Goal: Task Accomplishment & Management: Manage account settings

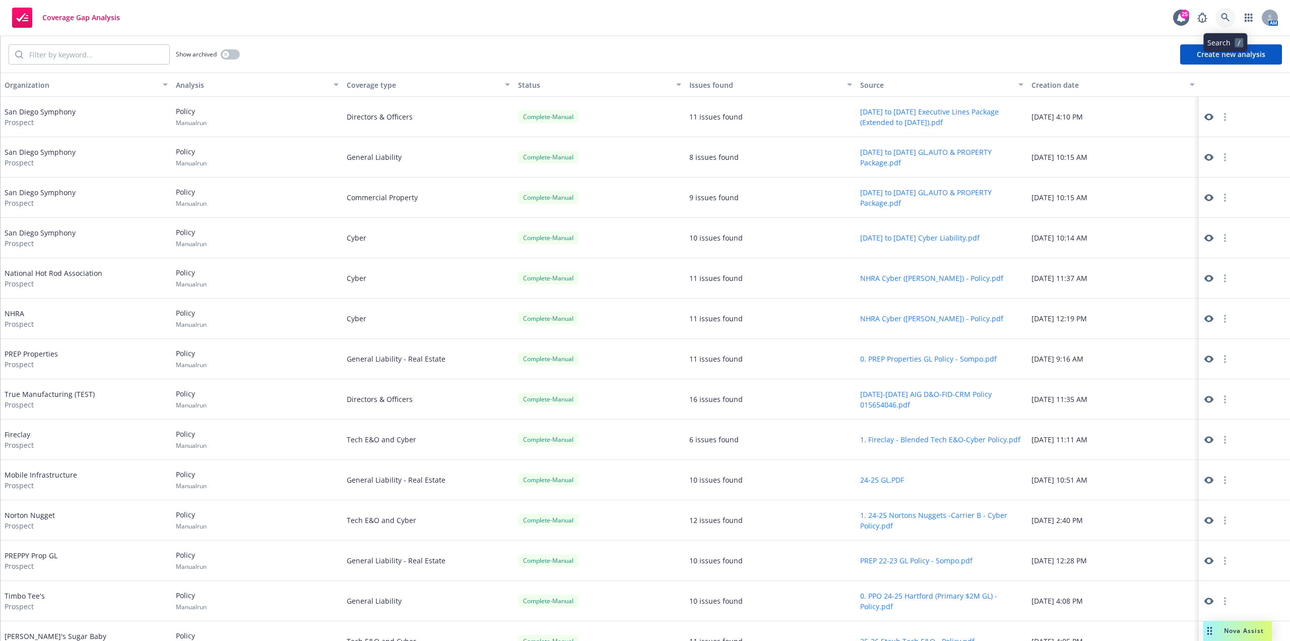
click at [1226, 15] on icon at bounding box center [1225, 17] width 9 height 9
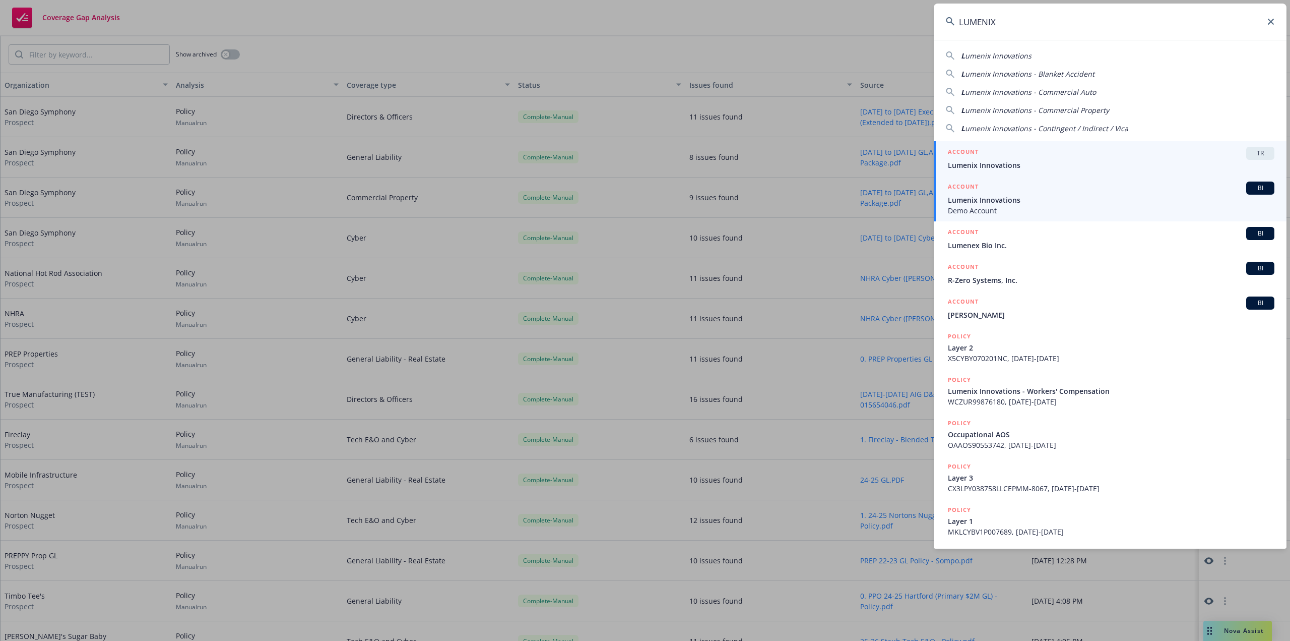
type input "LUMENIX"
click at [1051, 195] on span "Lumenix Innovations" at bounding box center [1111, 200] width 327 height 11
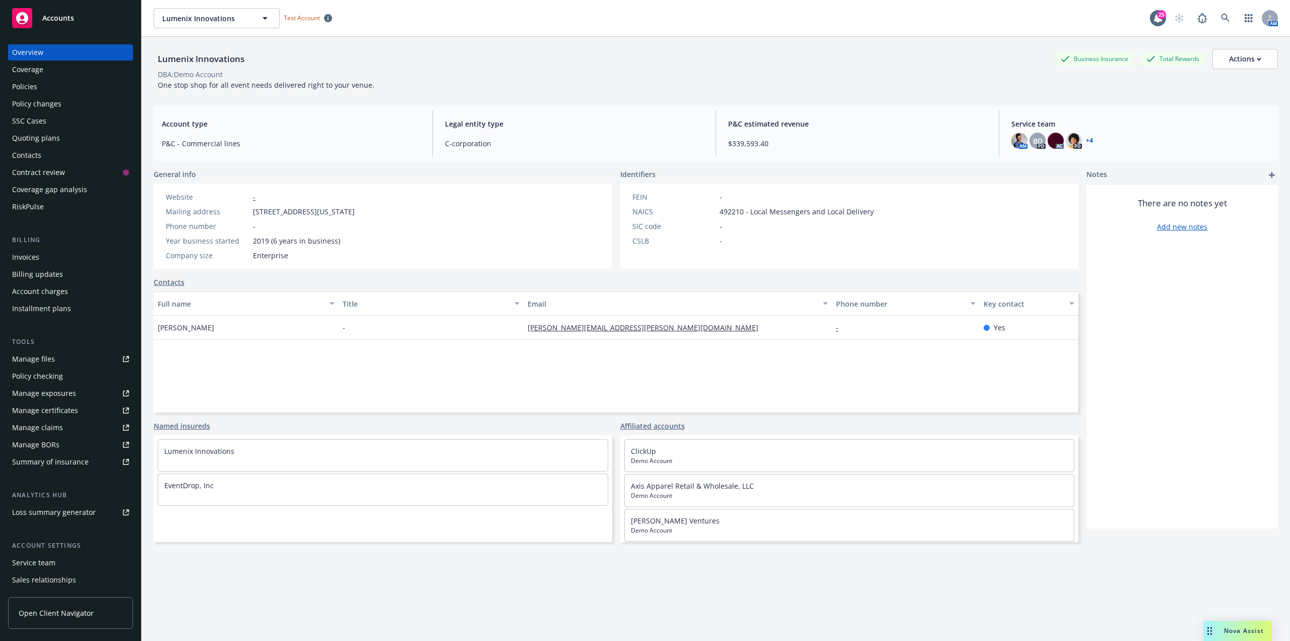
click at [96, 605] on link "Open Client Navigator" at bounding box center [70, 613] width 125 height 32
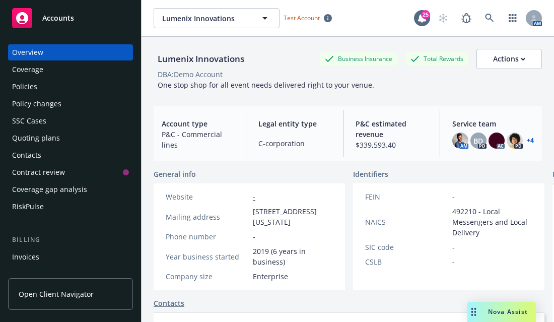
click at [71, 297] on span "Open Client Navigator" at bounding box center [56, 294] width 75 height 11
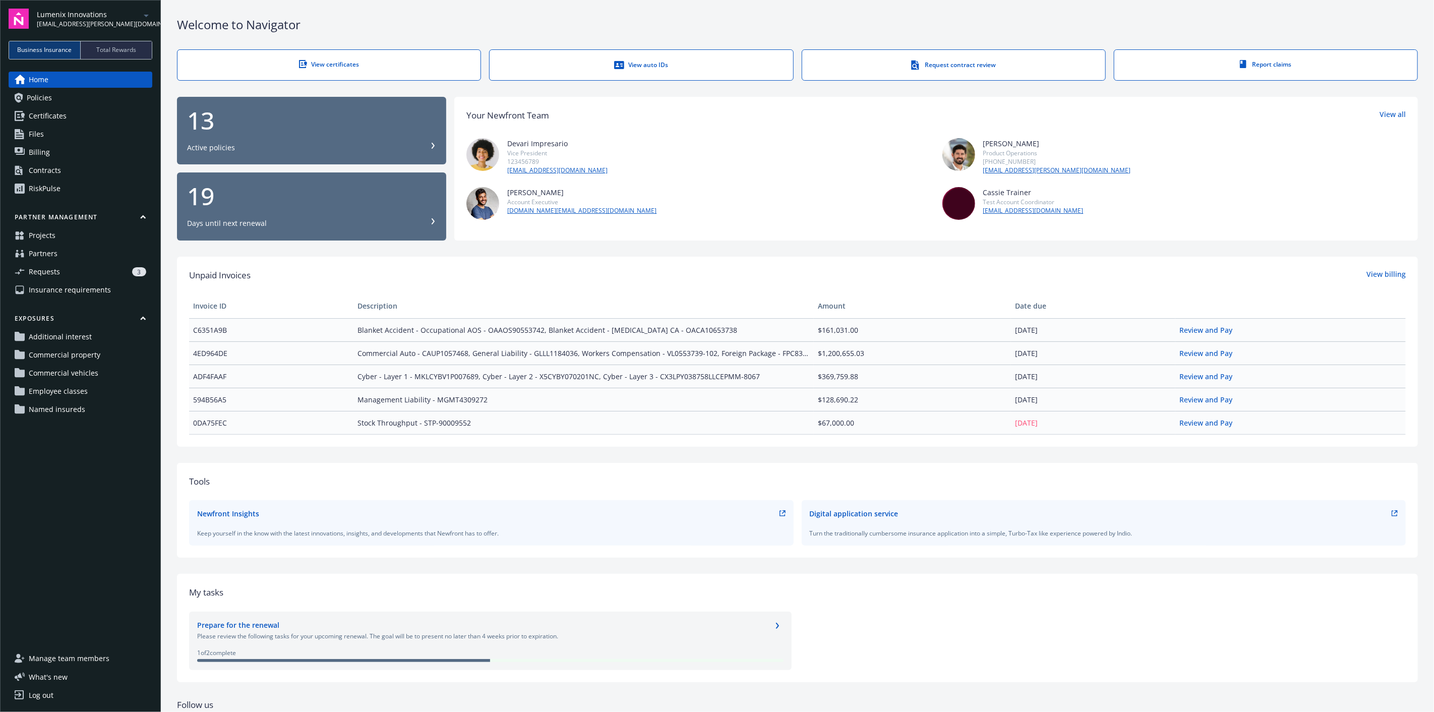
click at [83, 273] on div "3" at bounding box center [105, 271] width 82 height 9
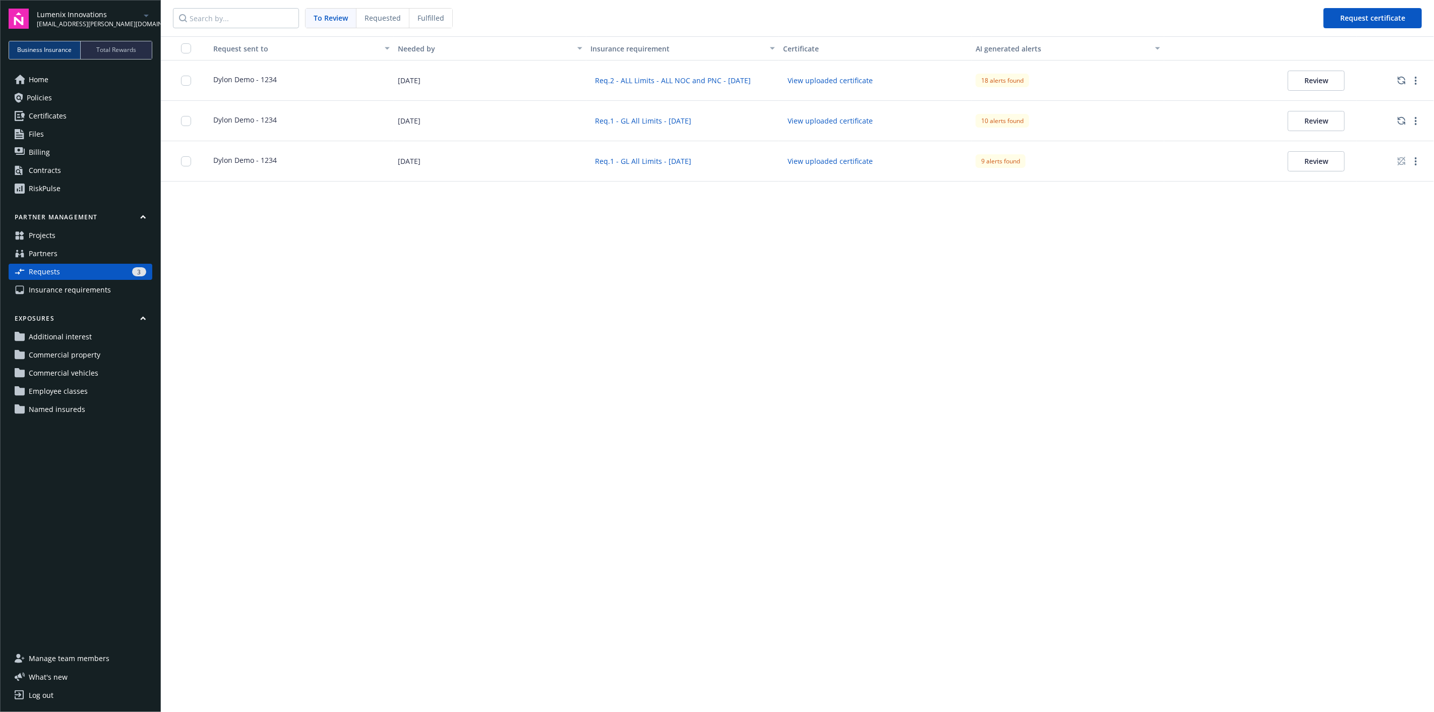
click at [84, 254] on link "Partners" at bounding box center [81, 253] width 144 height 16
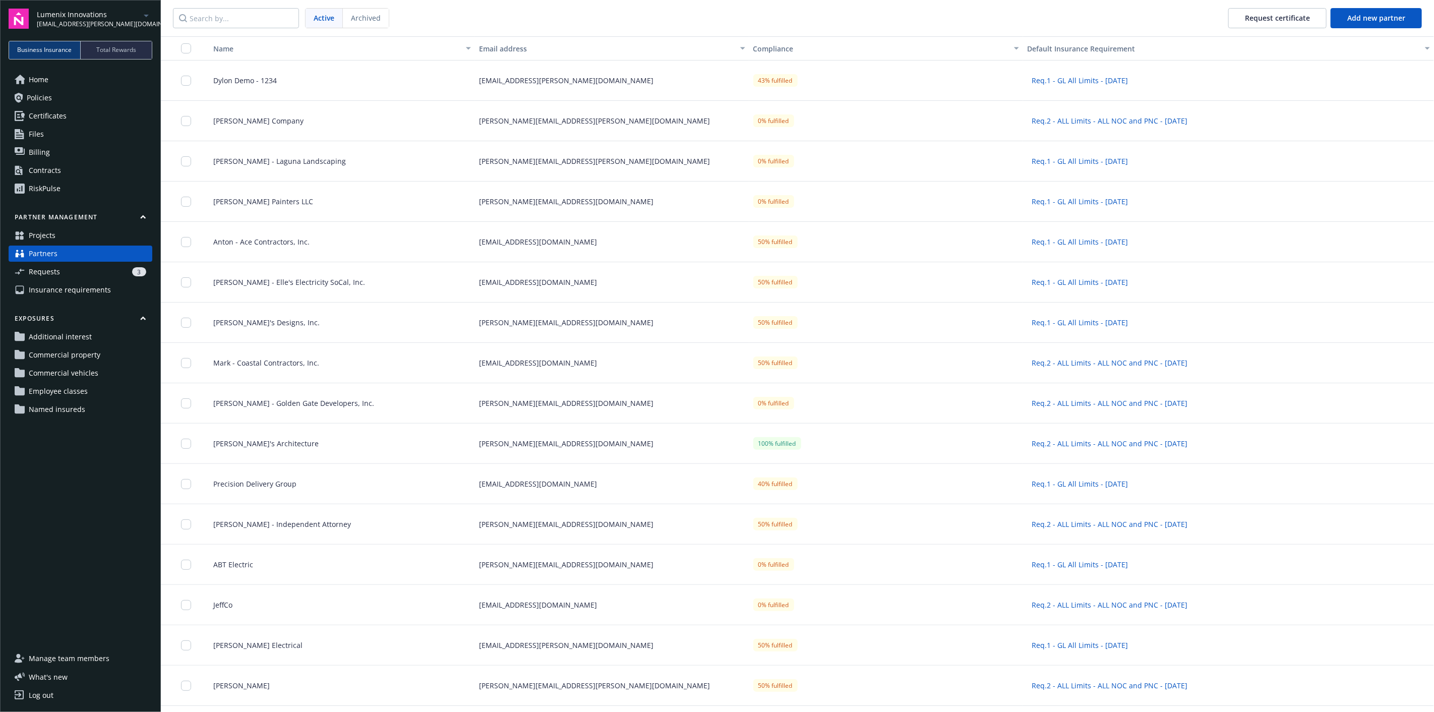
click at [87, 237] on link "Projects" at bounding box center [81, 235] width 144 height 16
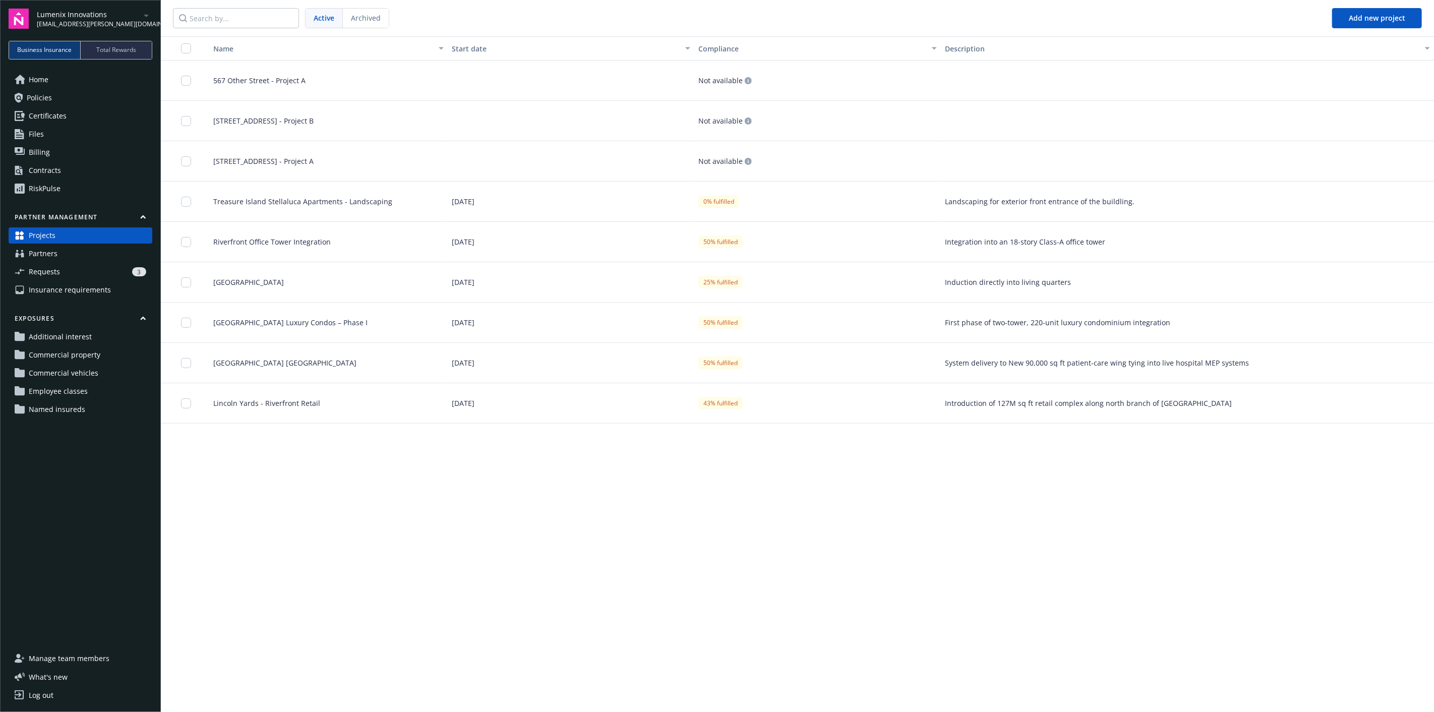
click at [239, 413] on div "Lincoln Yards - Riverfront Retail" at bounding box center [324, 403] width 246 height 40
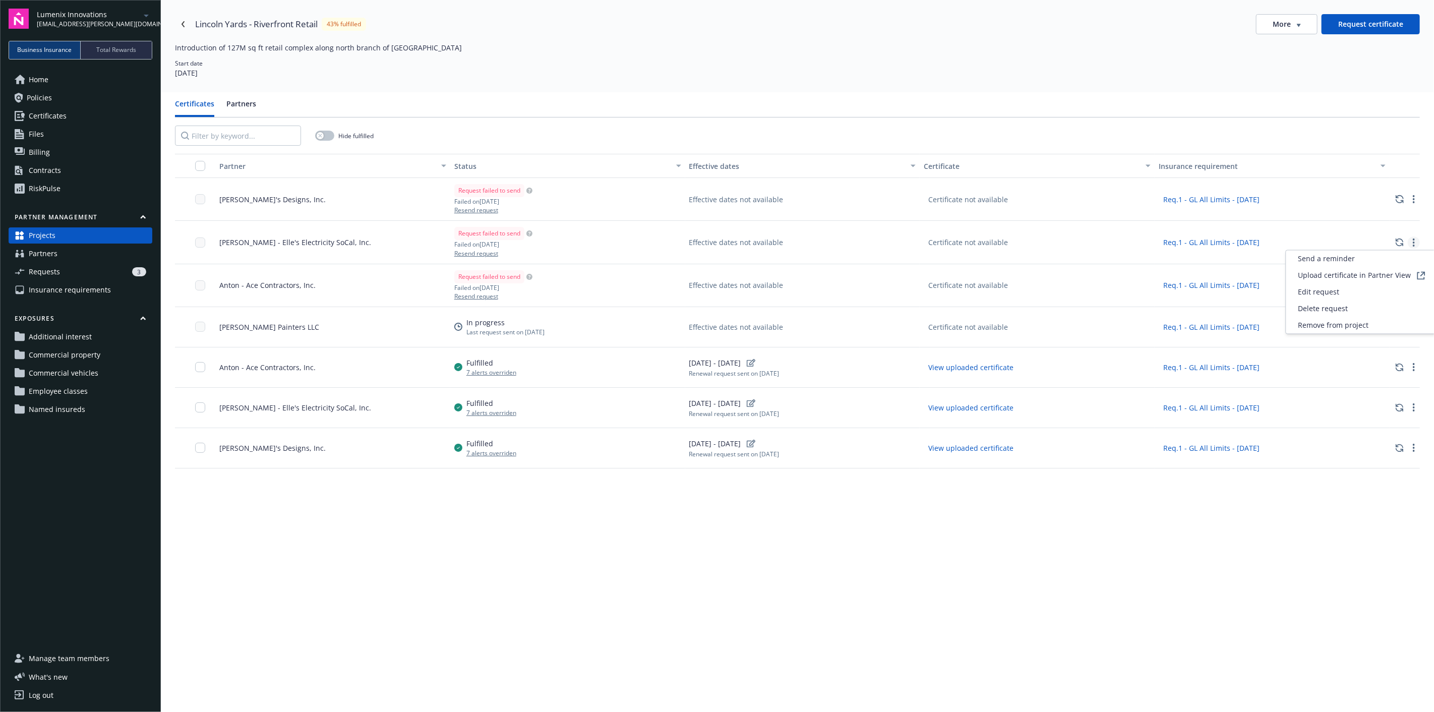
click at [1407, 238] on link "more" at bounding box center [1413, 242] width 12 height 12
click at [1378, 259] on div "Send a reminder" at bounding box center [1361, 259] width 151 height 17
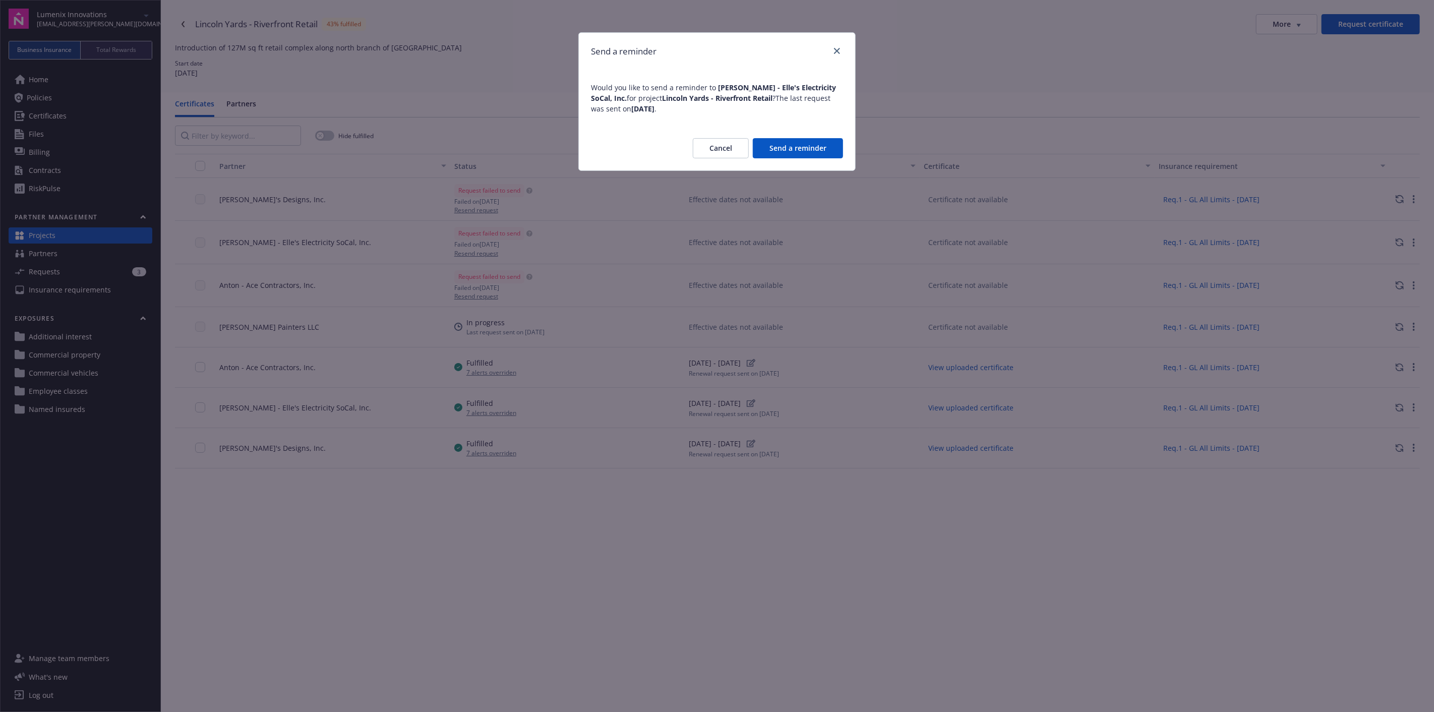
click at [814, 150] on button "Send a reminder" at bounding box center [798, 148] width 90 height 20
click at [726, 143] on button "Cancel" at bounding box center [721, 148] width 56 height 20
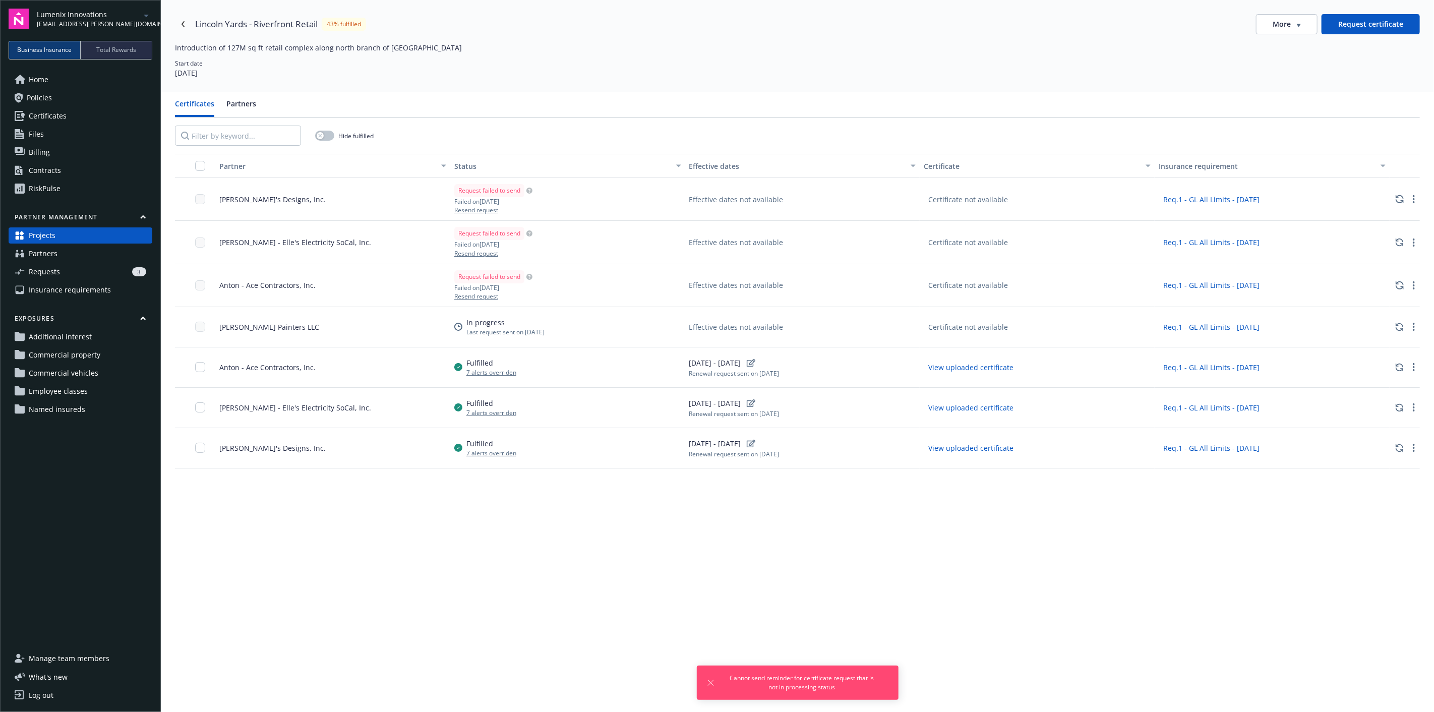
click at [476, 252] on button "Resend request" at bounding box center [493, 253] width 78 height 9
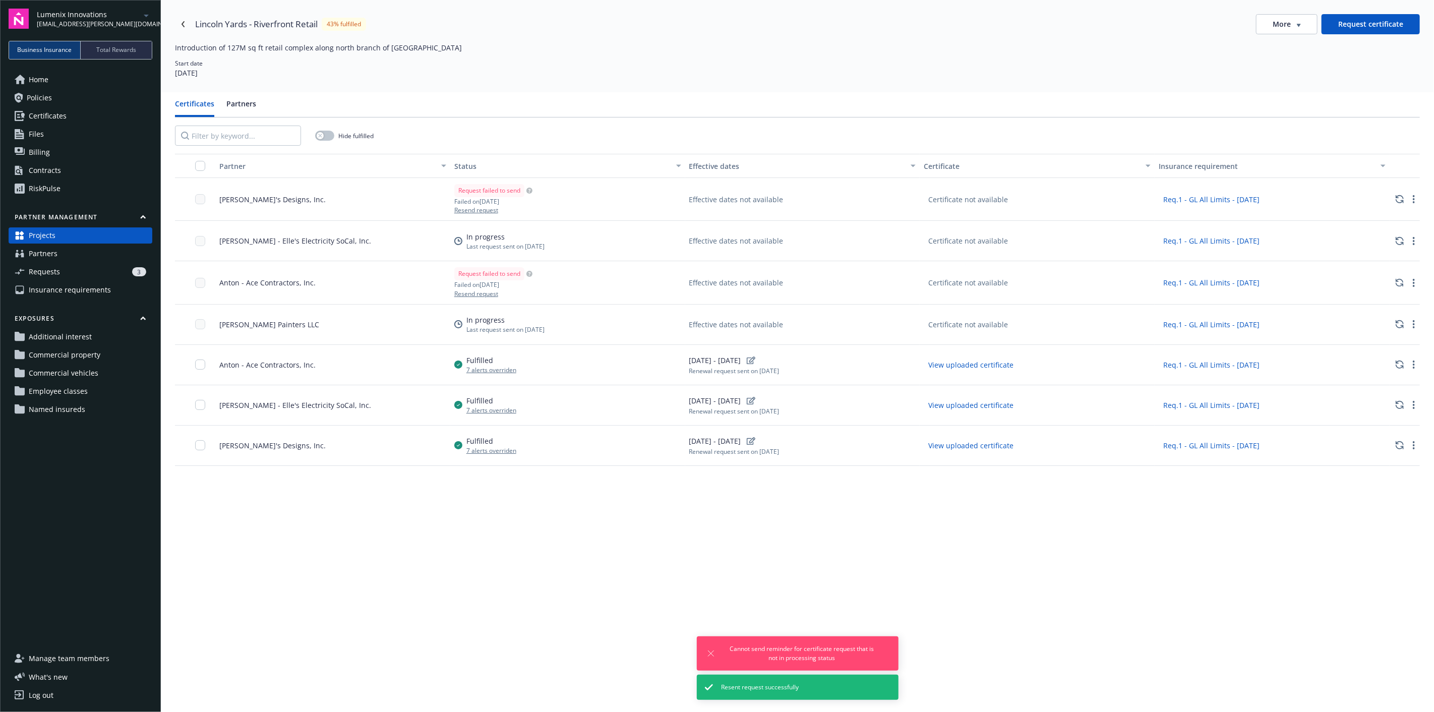
click at [471, 552] on div "Partner Status Effective dates Certificate Insurance requirement Anna - Rosie's…" at bounding box center [797, 491] width 1245 height 675
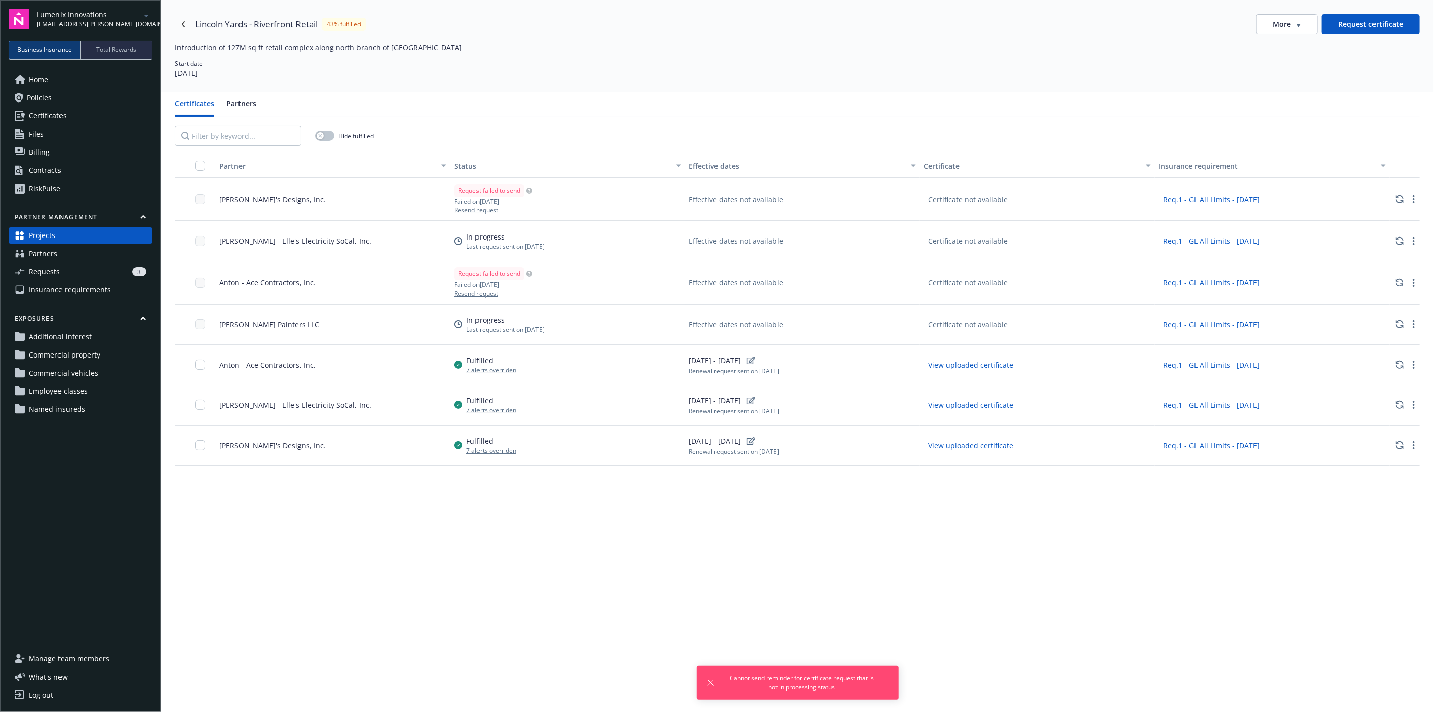
click at [83, 251] on link "Partners" at bounding box center [81, 253] width 144 height 16
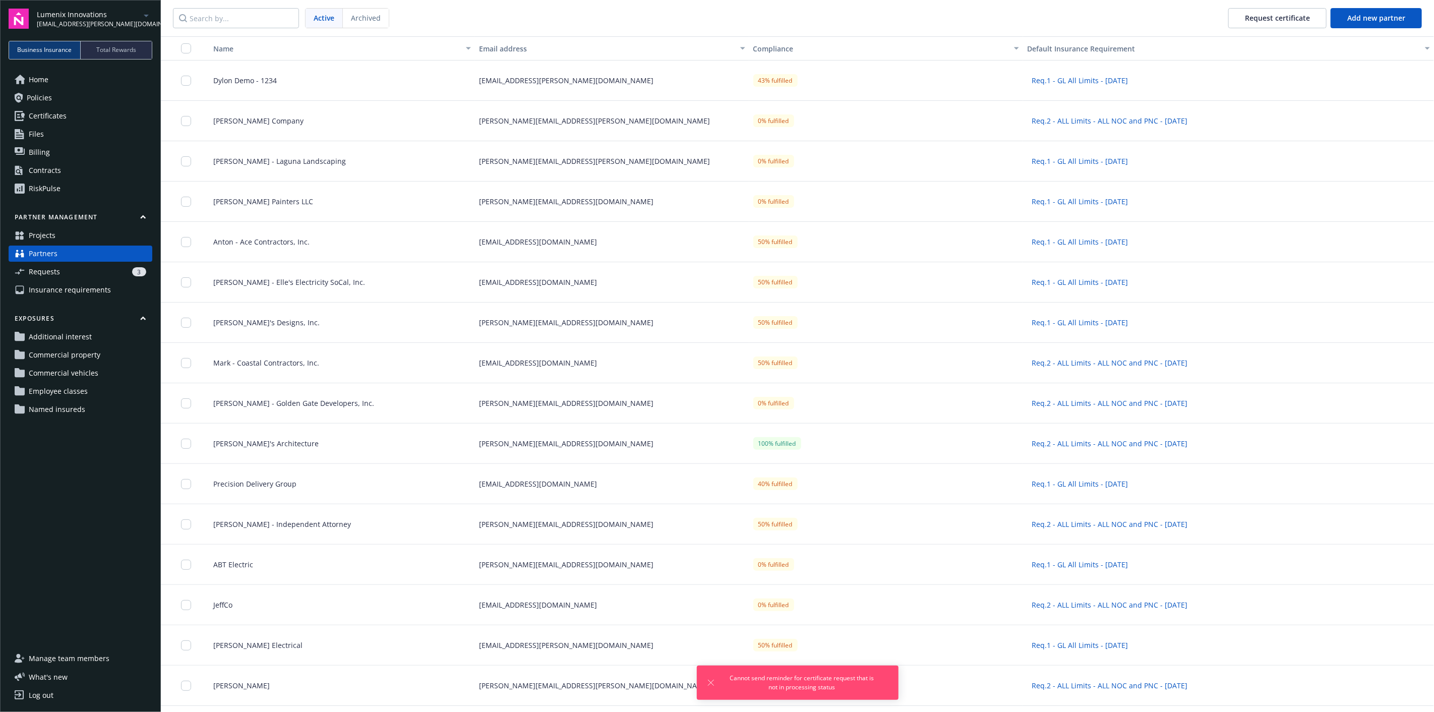
click at [76, 277] on link "Requests 3" at bounding box center [81, 272] width 144 height 16
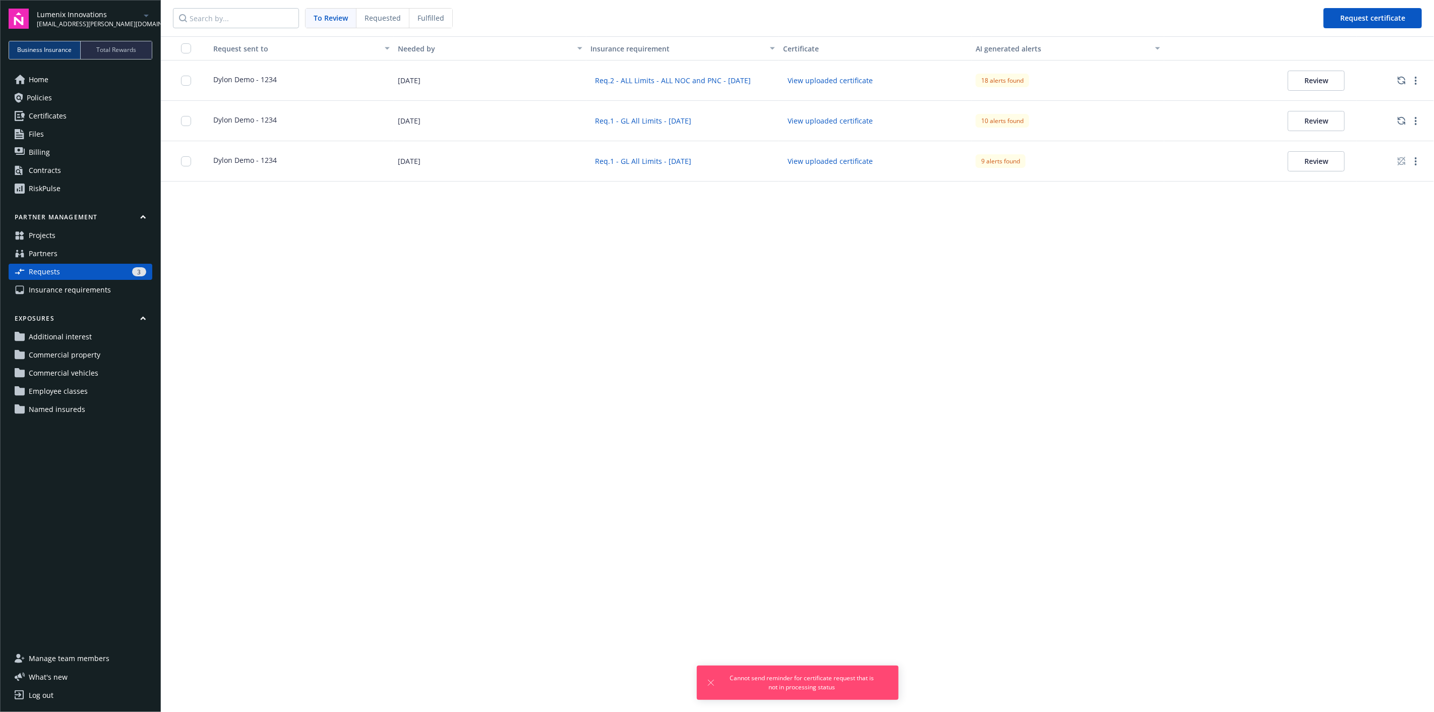
click at [1312, 128] on button "Review" at bounding box center [1315, 121] width 57 height 20
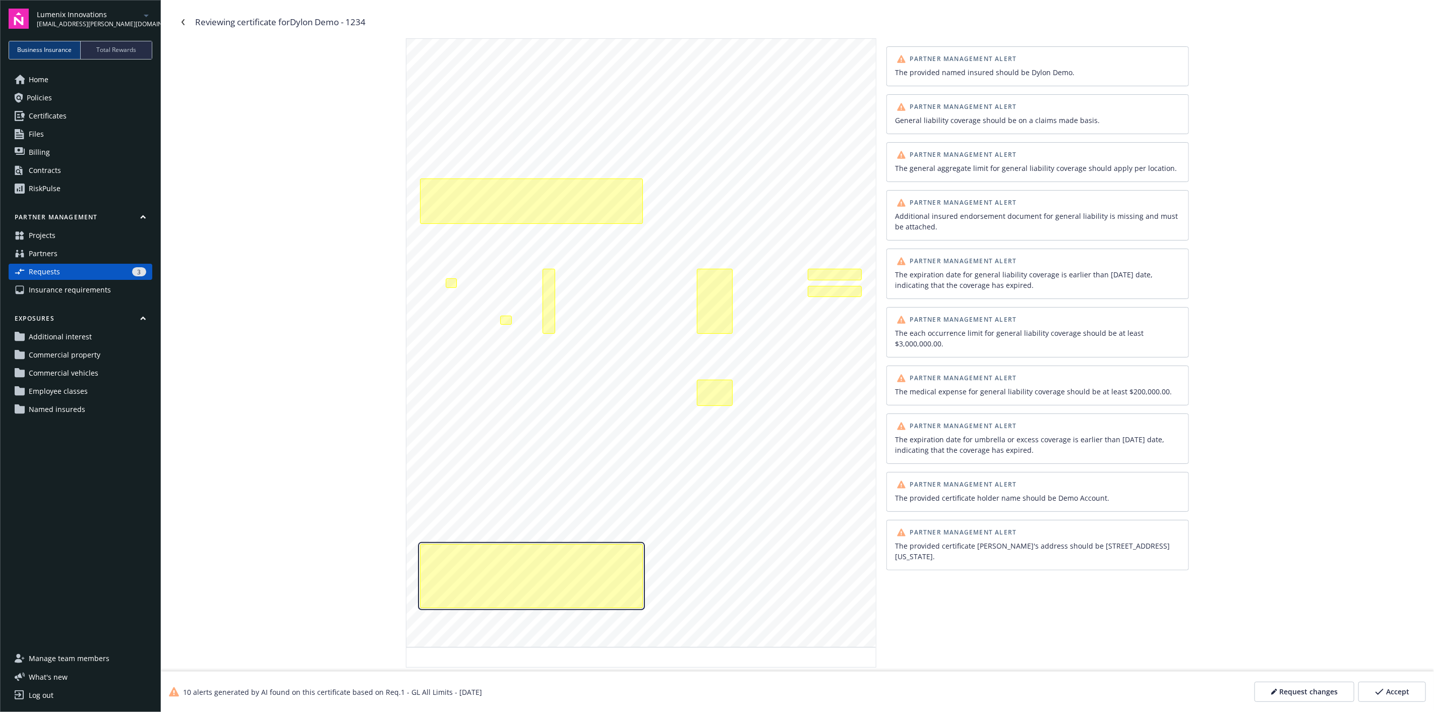
click at [588, 566] on div "The provided certificate holder name should be Demo Account.\aThe provided cert…" at bounding box center [531, 576] width 223 height 64
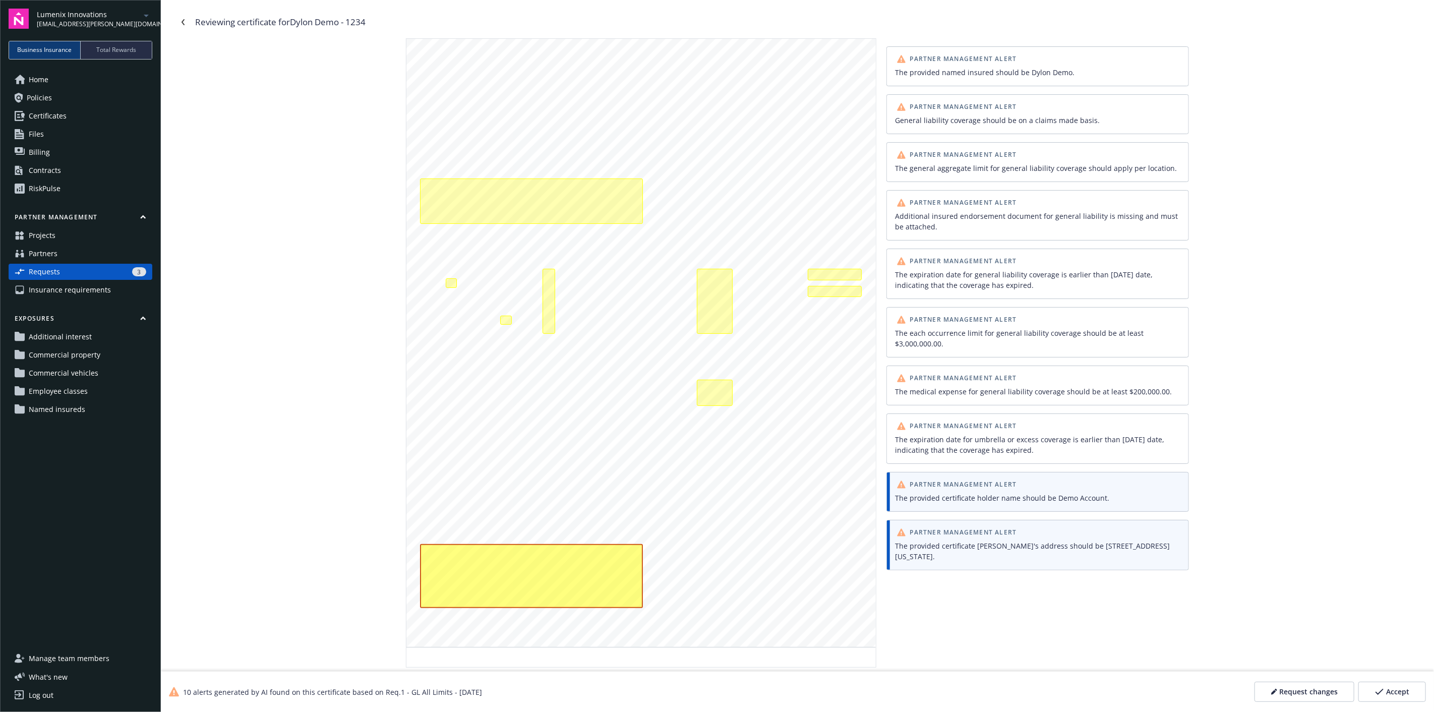
drag, startPoint x: 317, startPoint y: 404, endPoint x: 306, endPoint y: 385, distance: 21.7
click at [317, 404] on div "SHOULD ANY OF THE ABOVE DESCRIBED POLICIES BE CANCELLED BEFORE THE EXPIRATION D…" at bounding box center [797, 352] width 1245 height 629
click at [41, 84] on span "Home" at bounding box center [39, 80] width 20 height 16
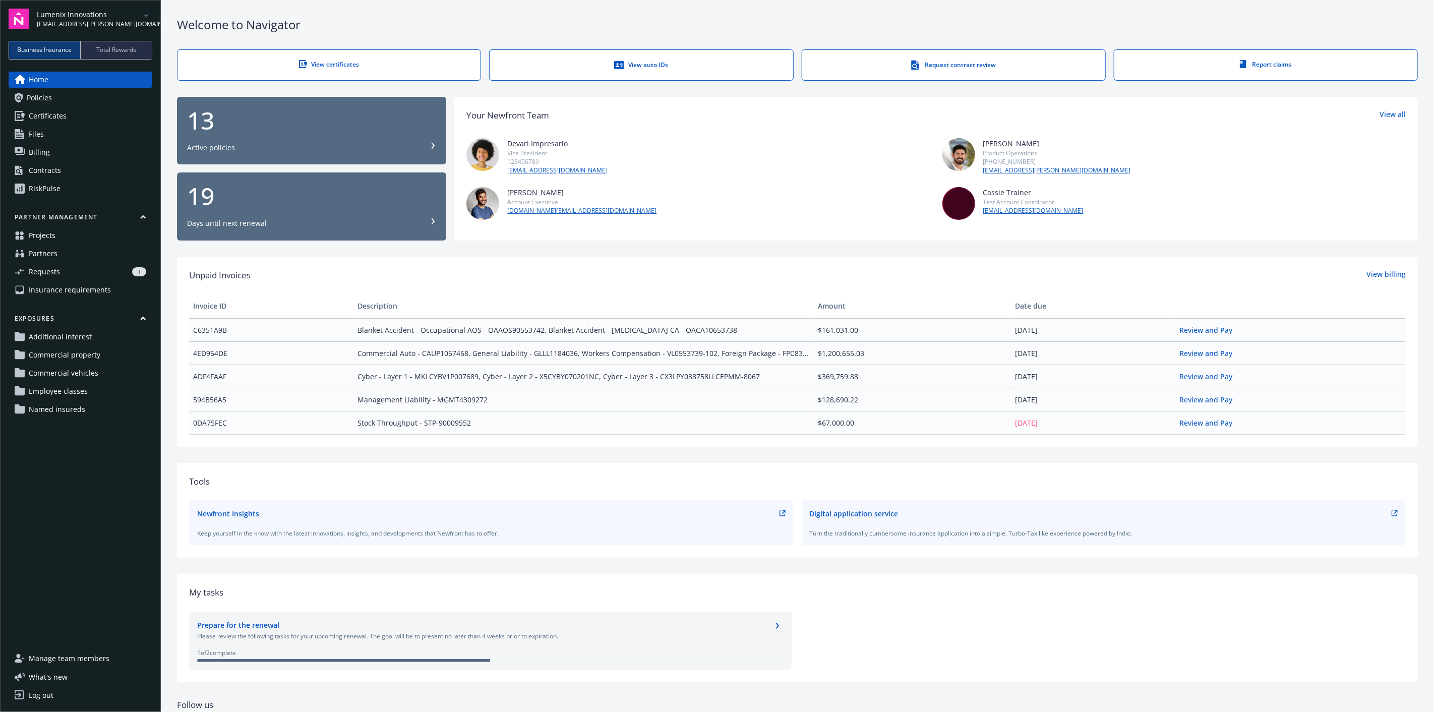
click at [53, 100] on link "Policies" at bounding box center [81, 98] width 144 height 16
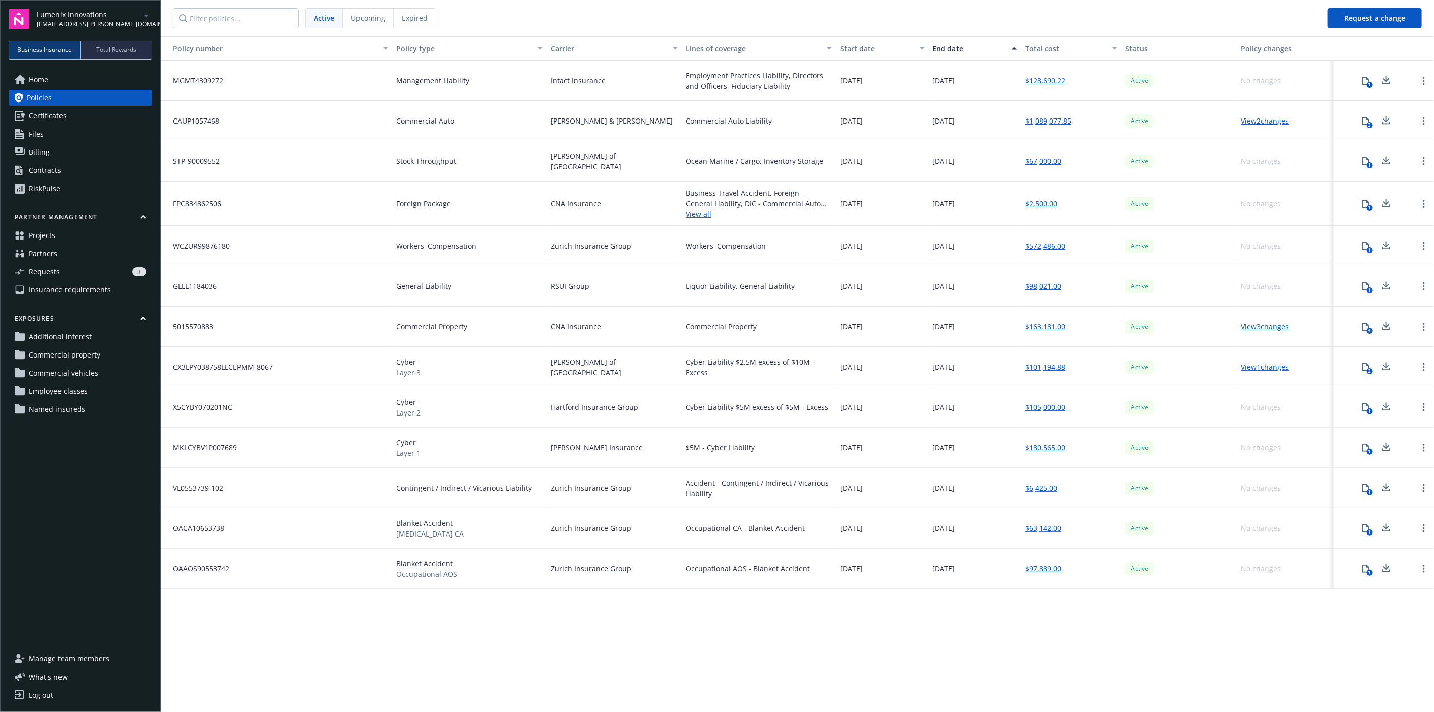
click at [60, 184] on link "RiskPulse" at bounding box center [81, 188] width 144 height 16
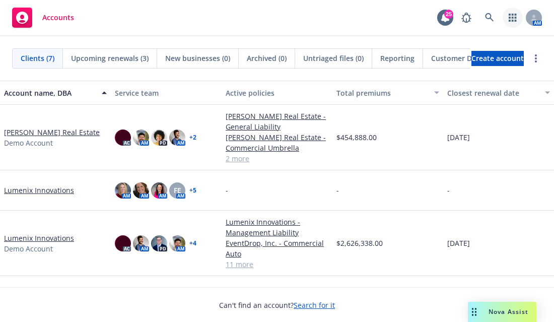
click at [517, 18] on link "button" at bounding box center [513, 18] width 20 height 20
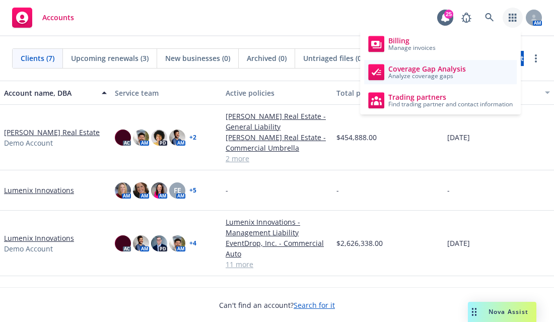
click at [434, 69] on span "Coverage Gap Analysis" at bounding box center [428, 69] width 78 height 8
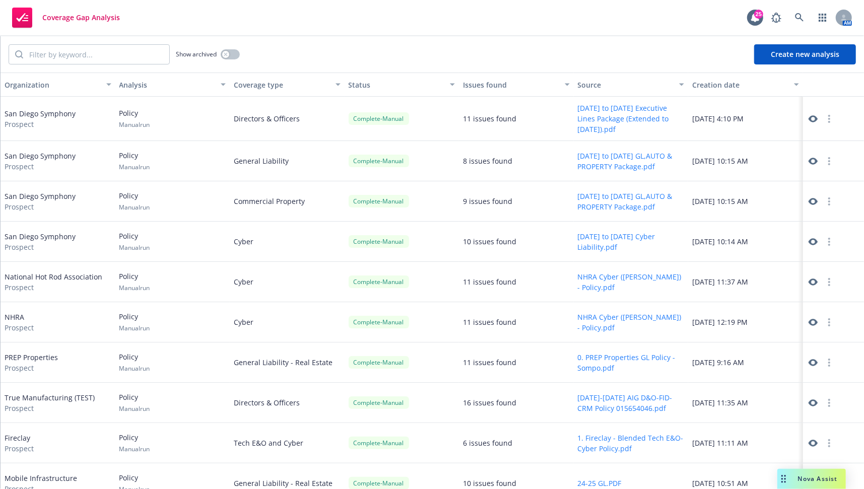
click at [554, 281] on icon at bounding box center [813, 282] width 9 height 7
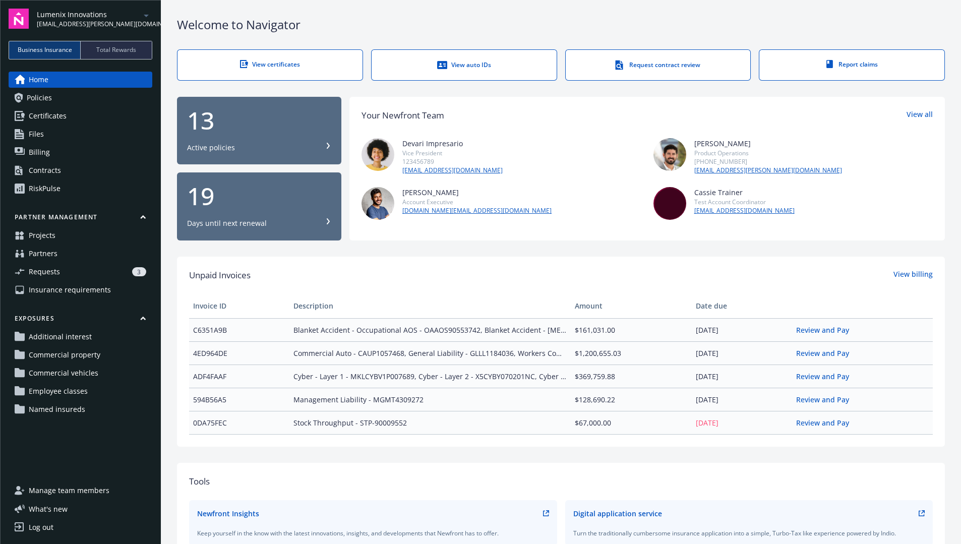
click at [61, 169] on link "Contracts" at bounding box center [81, 170] width 144 height 16
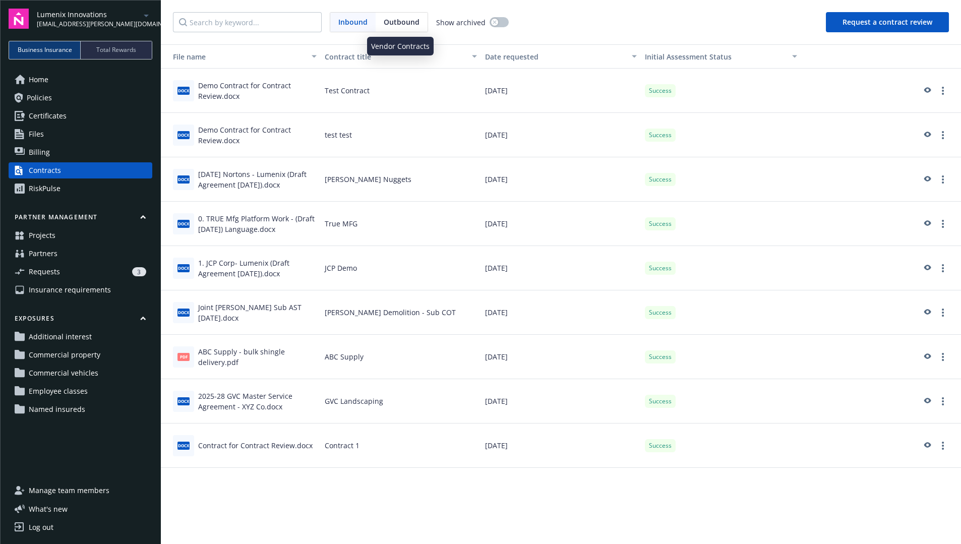
click at [387, 20] on span "Outbound" at bounding box center [402, 22] width 36 height 11
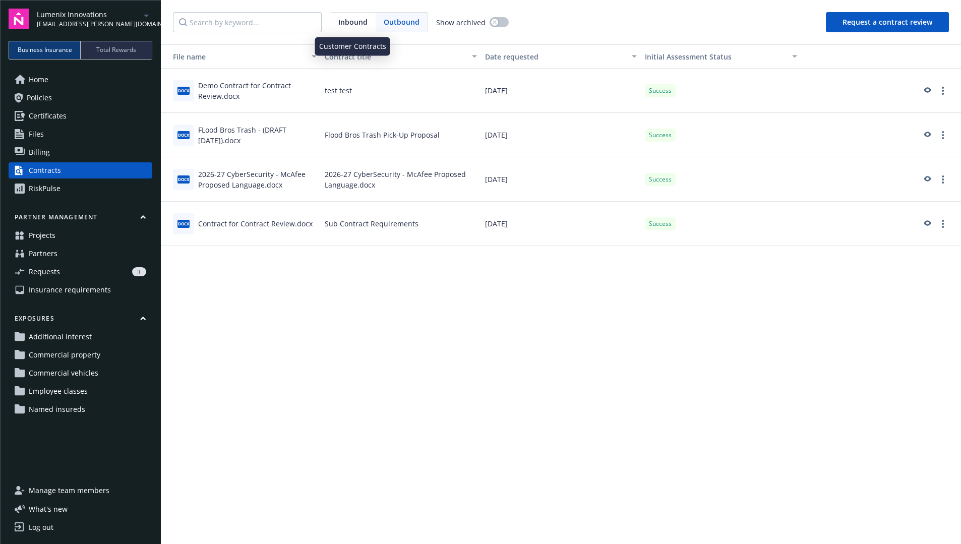
click at [357, 24] on span "Inbound" at bounding box center [352, 22] width 29 height 11
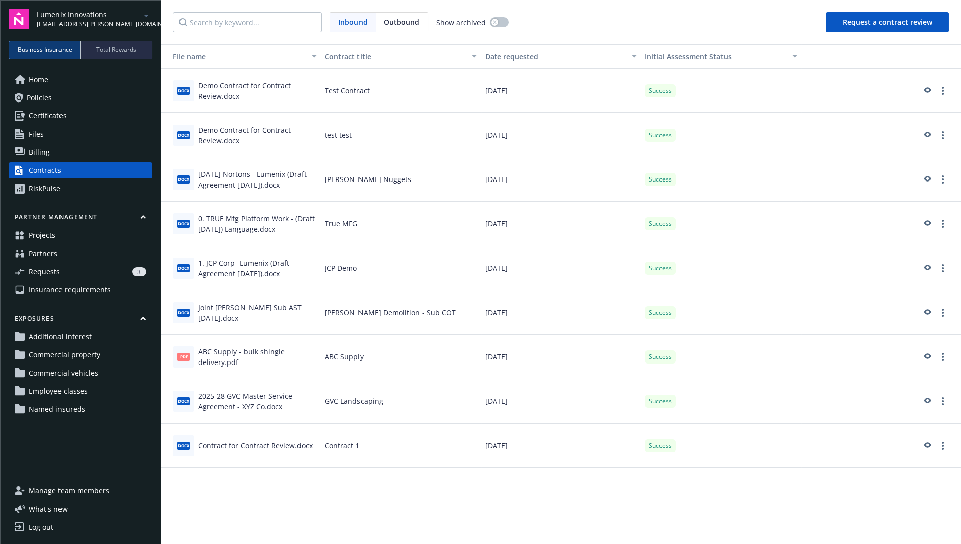
click at [130, 82] on link "Home" at bounding box center [81, 80] width 144 height 16
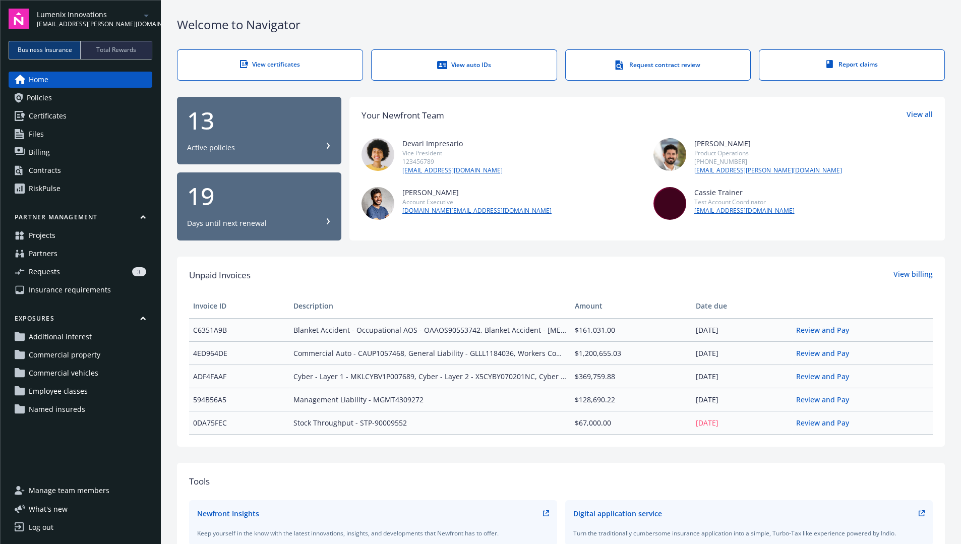
click at [584, 198] on div "Andre Mohr Account Executive test.am@newfront.com" at bounding box center [501, 203] width 280 height 33
click at [40, 187] on div "RiskPulse" at bounding box center [45, 188] width 32 height 16
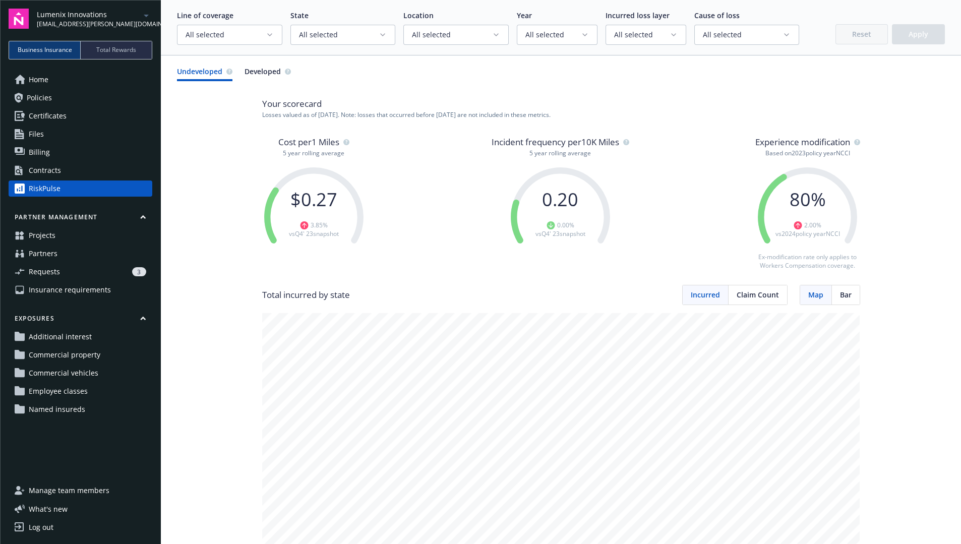
drag, startPoint x: 731, startPoint y: 177, endPoint x: 712, endPoint y: 119, distance: 61.1
click at [615, 177] on div "Cost per 1 Miles 5 year rolling average $ 0.27 3.85 % vs Q4' 23 snapshot Incide…" at bounding box center [561, 211] width 598 height 150
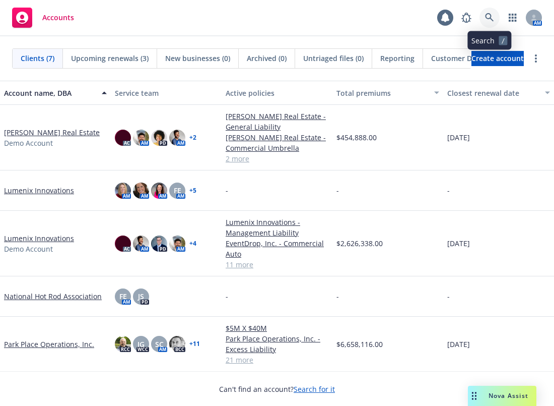
click at [494, 16] on icon at bounding box center [489, 17] width 9 height 9
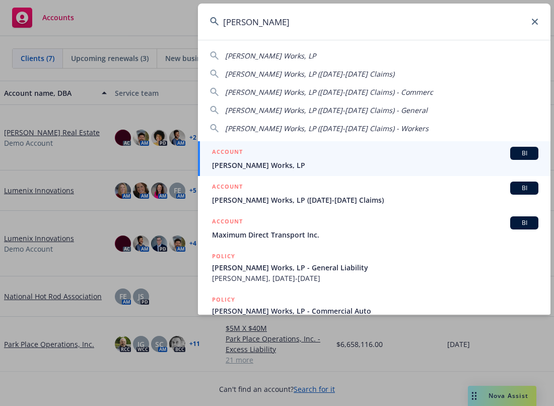
type input "[PERSON_NAME]"
click at [341, 167] on span "[PERSON_NAME] Works, LP" at bounding box center [375, 165] width 327 height 11
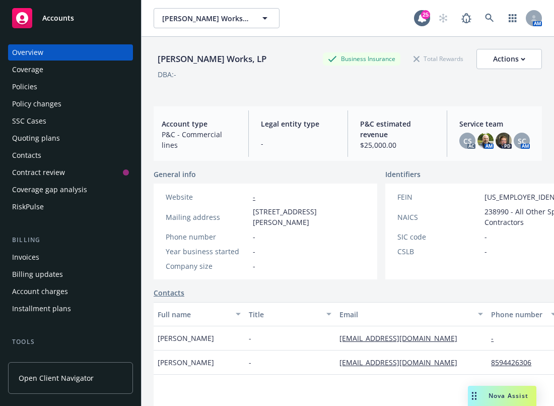
click at [67, 197] on div "Coverage gap analysis" at bounding box center [49, 189] width 75 height 16
click at [67, 203] on div "RiskPulse" at bounding box center [70, 207] width 117 height 16
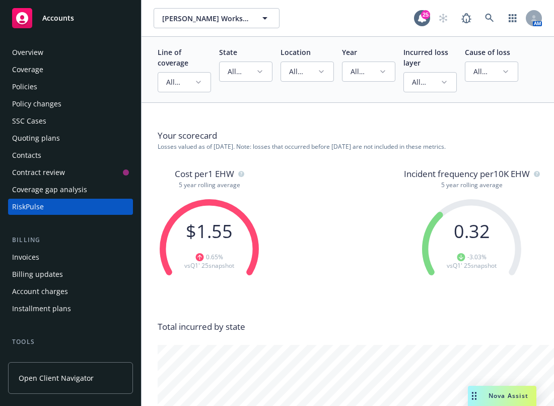
drag, startPoint x: 148, startPoint y: 287, endPoint x: 151, endPoint y: 300, distance: 13.9
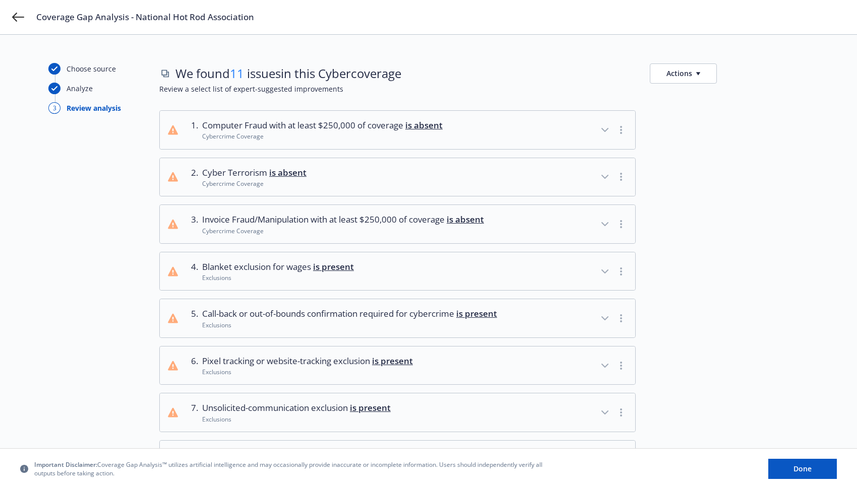
click at [409, 135] on div "Cybercrime Coverage" at bounding box center [322, 136] width 240 height 9
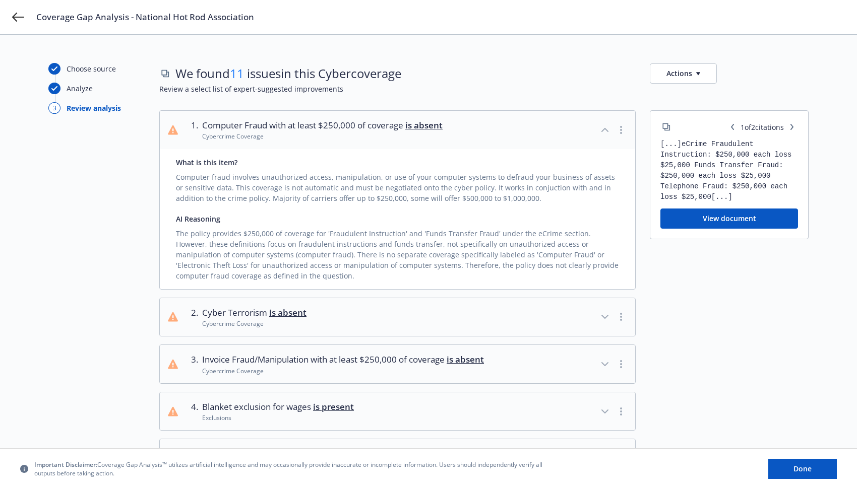
click at [722, 216] on button "View document" at bounding box center [729, 219] width 138 height 20
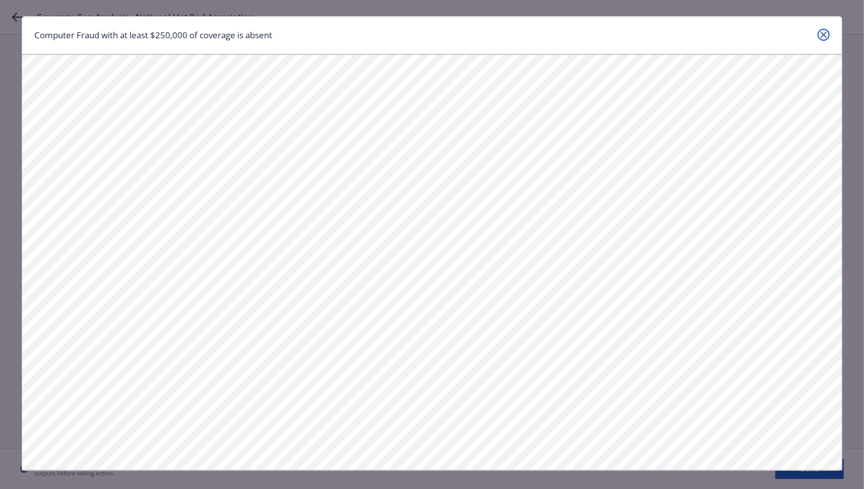
click at [818, 36] on link "close" at bounding box center [824, 35] width 12 height 12
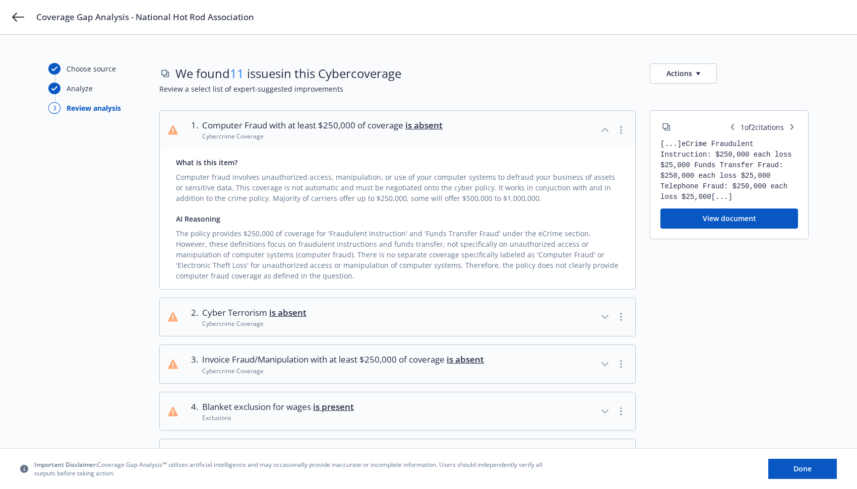
click at [396, 367] on div "Cybercrime Coverage" at bounding box center [343, 371] width 282 height 9
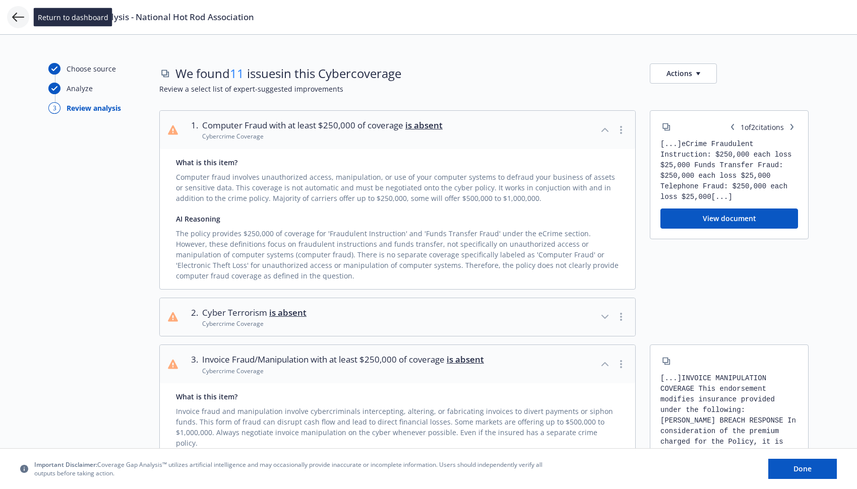
click at [17, 20] on icon at bounding box center [18, 17] width 12 height 12
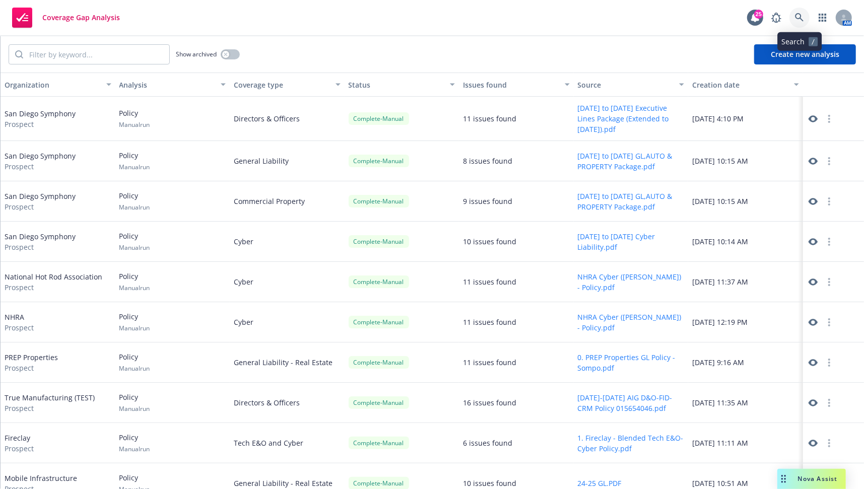
click at [798, 16] on icon at bounding box center [799, 17] width 9 height 9
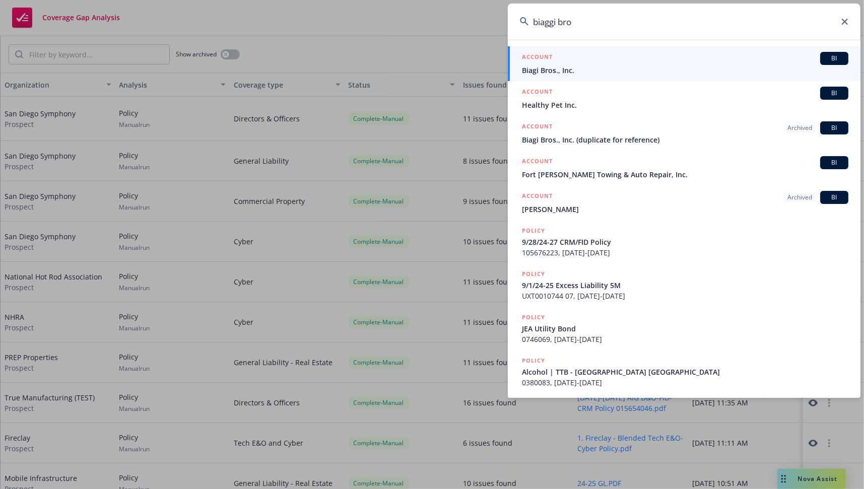
type input "biaggi bro"
click at [643, 71] on span "Biagi Bros., Inc." at bounding box center [685, 70] width 327 height 11
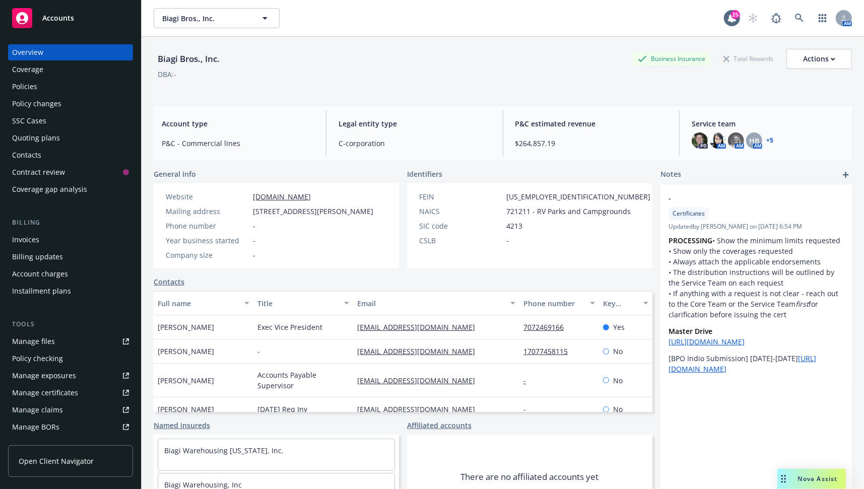
click at [767, 138] on link "+ 5" at bounding box center [770, 141] width 7 height 6
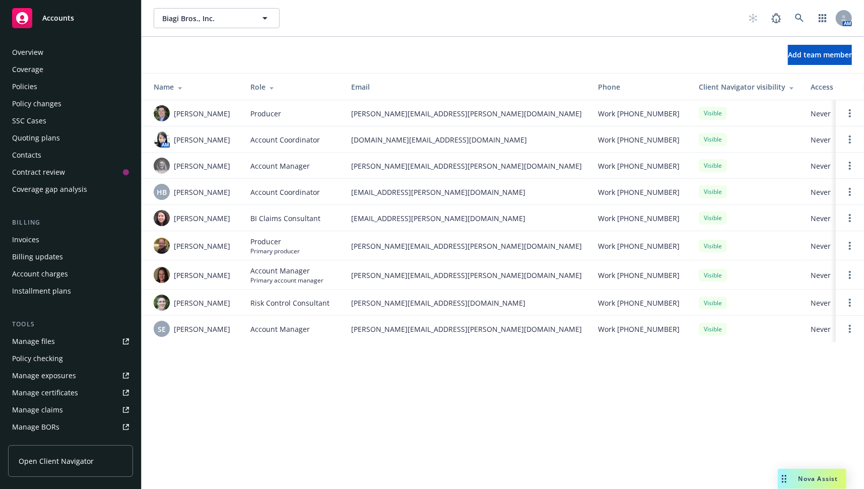
scroll to position [184, 0]
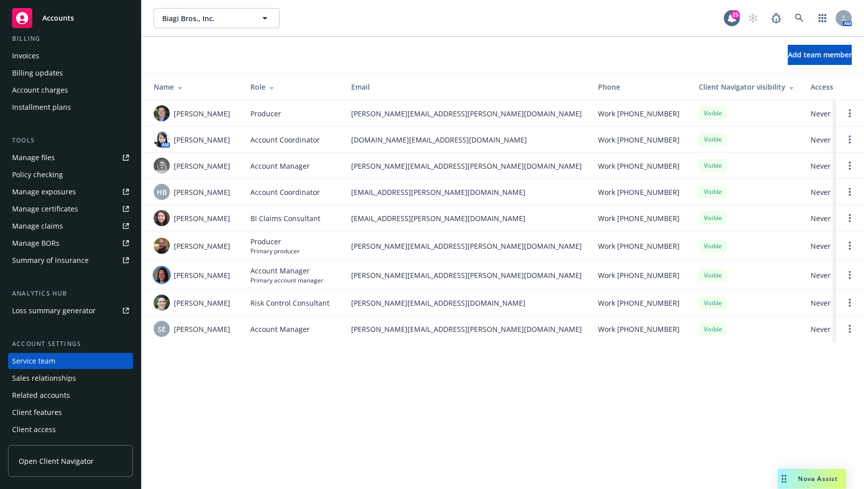
click at [166, 278] on img at bounding box center [162, 275] width 16 height 16
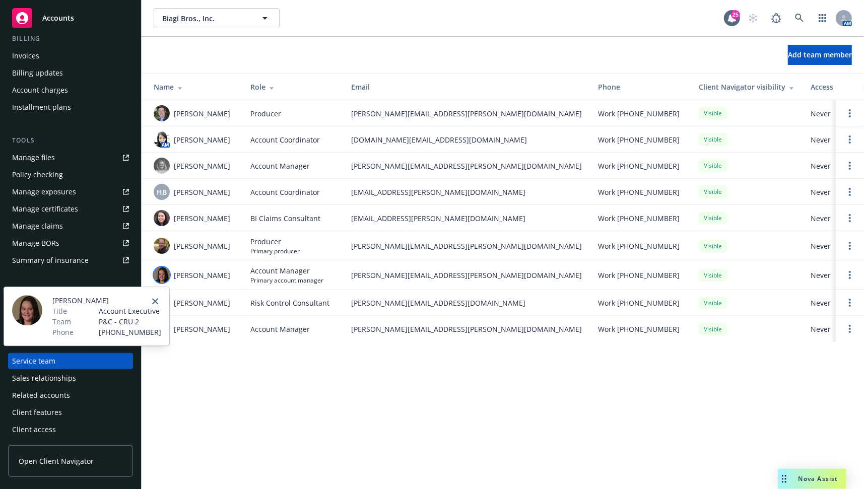
click at [335, 348] on div "Add team member Name Role Email Phone Client Navigator visibility Access expira…" at bounding box center [503, 196] width 723 height 318
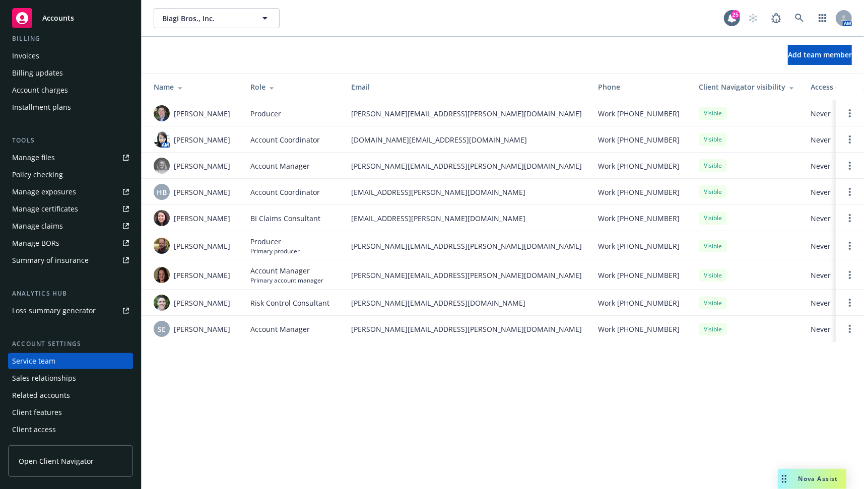
click at [338, 343] on div "Add team member Name Role Email Phone Client Navigator visibility Access expira…" at bounding box center [503, 196] width 723 height 318
